Goal: Task Accomplishment & Management: Manage account settings

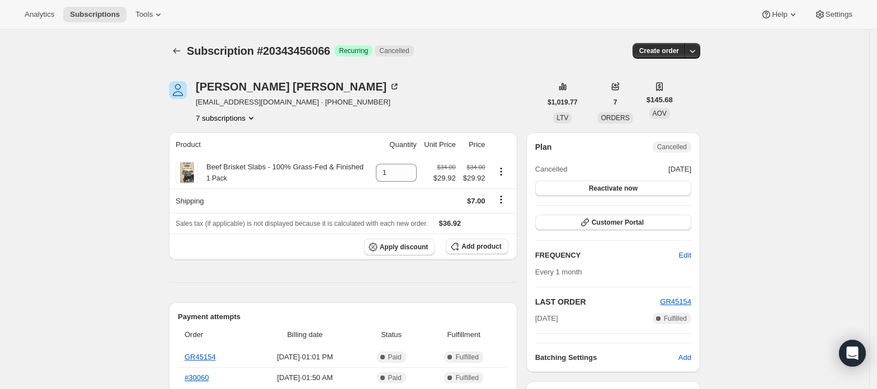
click at [227, 121] on button "7 subscriptions" at bounding box center [226, 117] width 61 height 11
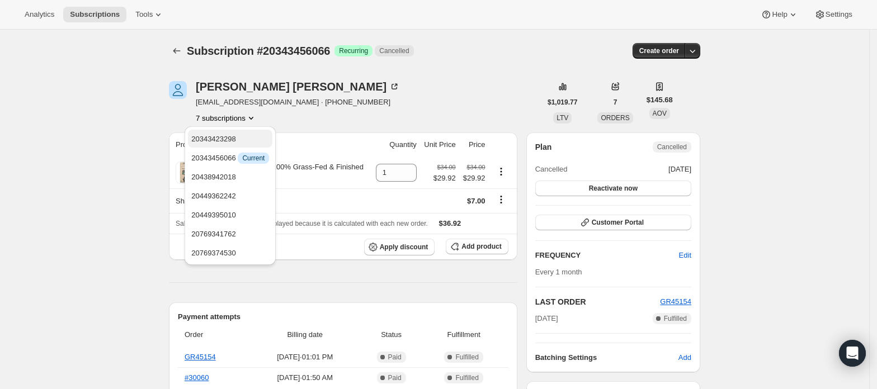
click at [242, 135] on span "20343423298" at bounding box center [230, 139] width 78 height 11
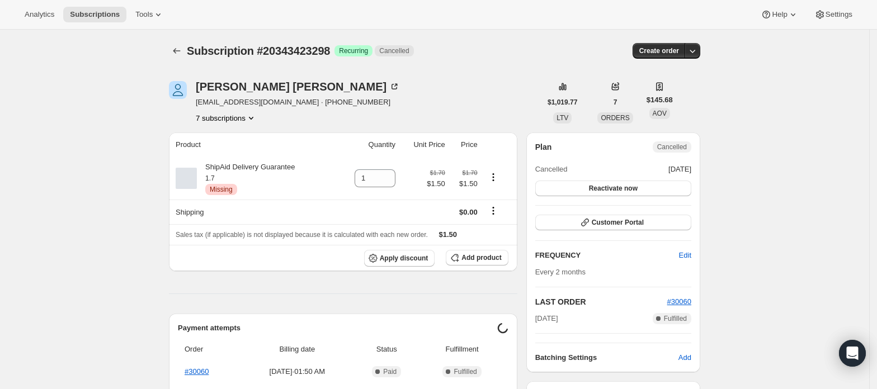
click at [244, 117] on button "7 subscriptions" at bounding box center [226, 117] width 61 height 11
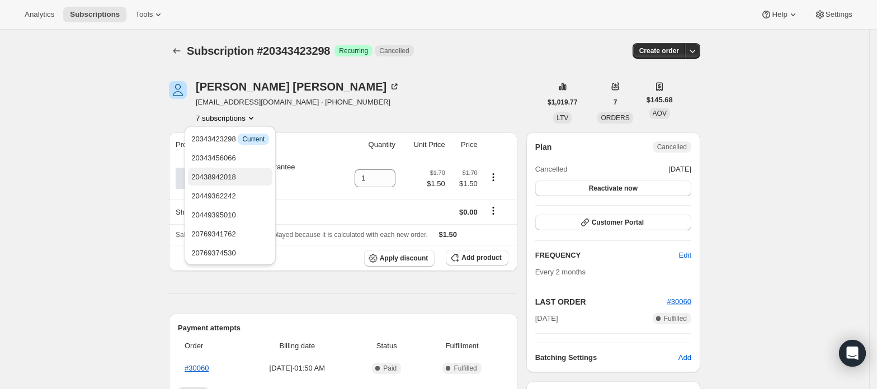
click at [238, 177] on span "20438942018" at bounding box center [230, 177] width 78 height 11
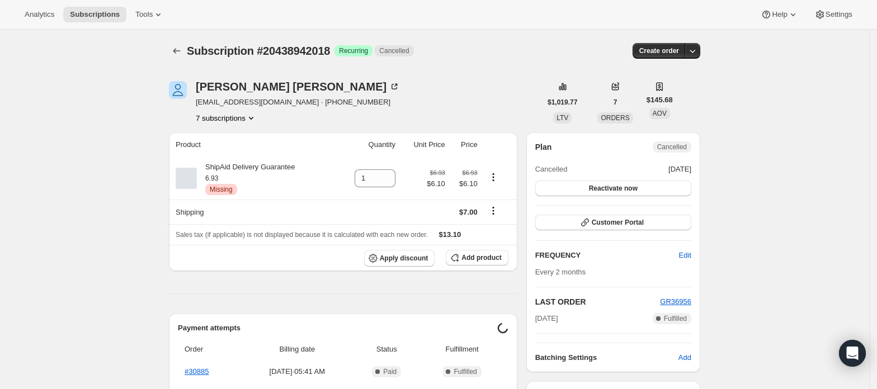
click at [244, 119] on button "7 subscriptions" at bounding box center [226, 117] width 61 height 11
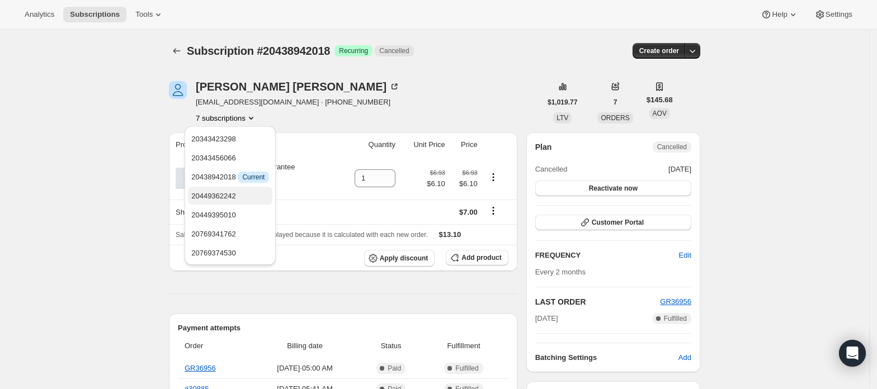
click at [230, 193] on span "20449362242" at bounding box center [213, 196] width 45 height 8
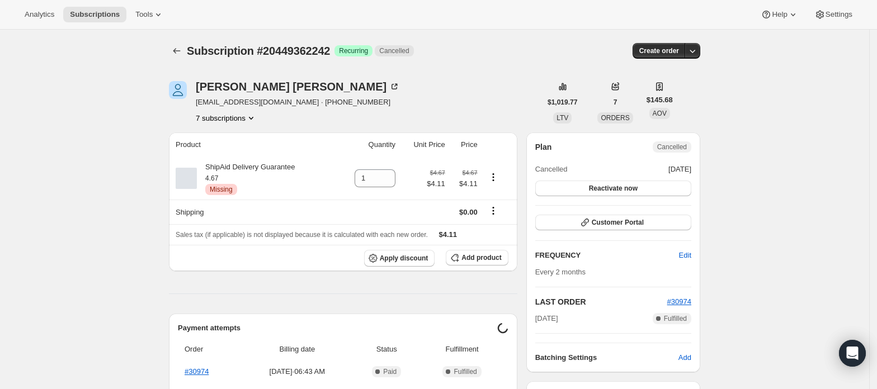
click at [245, 120] on button "7 subscriptions" at bounding box center [226, 117] width 61 height 11
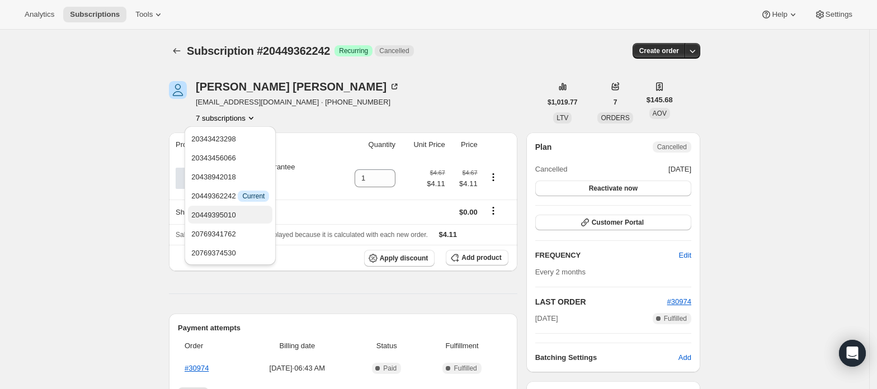
click at [233, 214] on span "20449395010" at bounding box center [213, 215] width 45 height 8
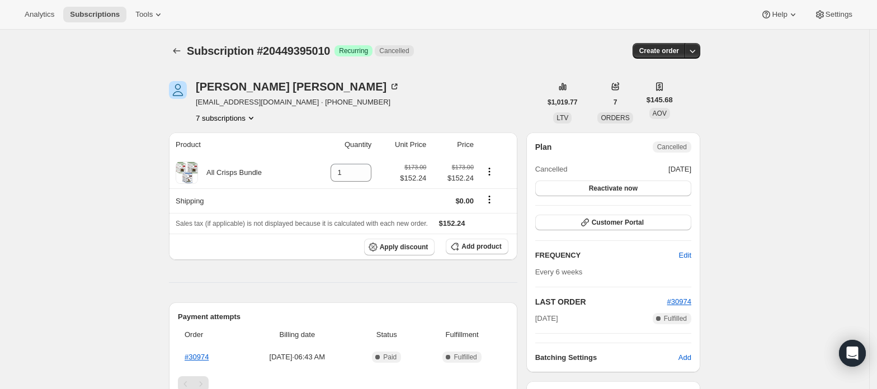
click at [244, 120] on button "7 subscriptions" at bounding box center [226, 117] width 61 height 11
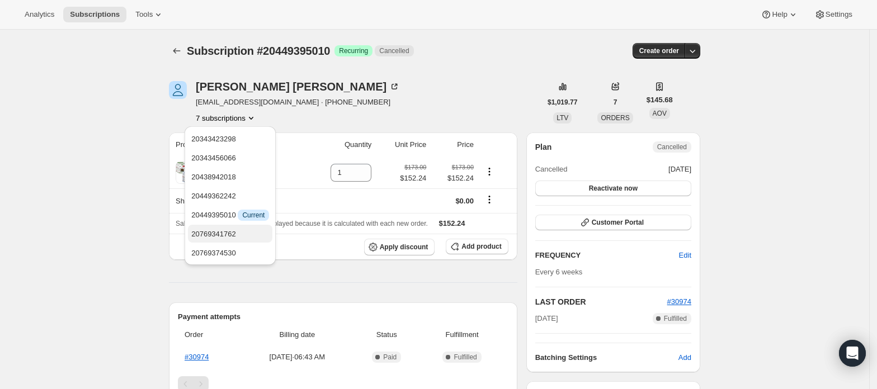
click at [236, 240] on button "20769341762" at bounding box center [230, 234] width 84 height 18
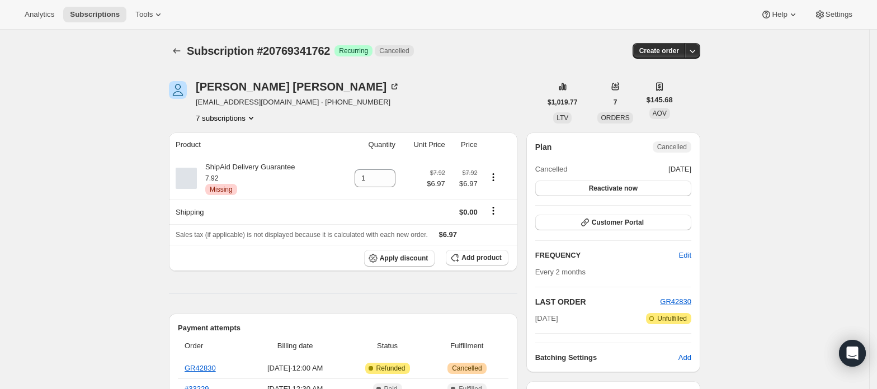
click at [231, 122] on button "7 subscriptions" at bounding box center [226, 117] width 61 height 11
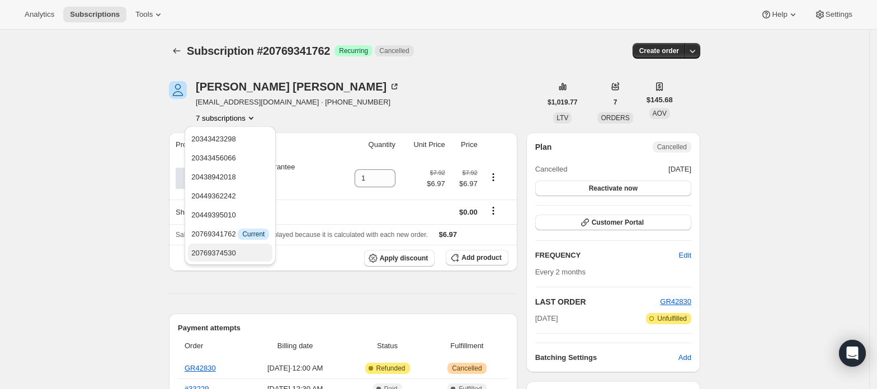
click at [232, 251] on span "20769374530" at bounding box center [213, 253] width 45 height 8
